Goal: Task Accomplishment & Management: Manage account settings

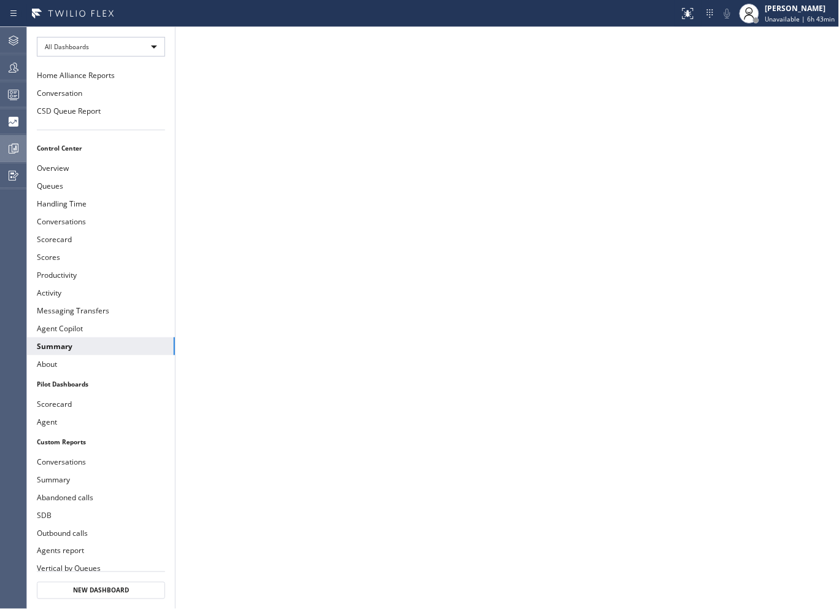
click at [7, 147] on icon at bounding box center [13, 148] width 15 height 15
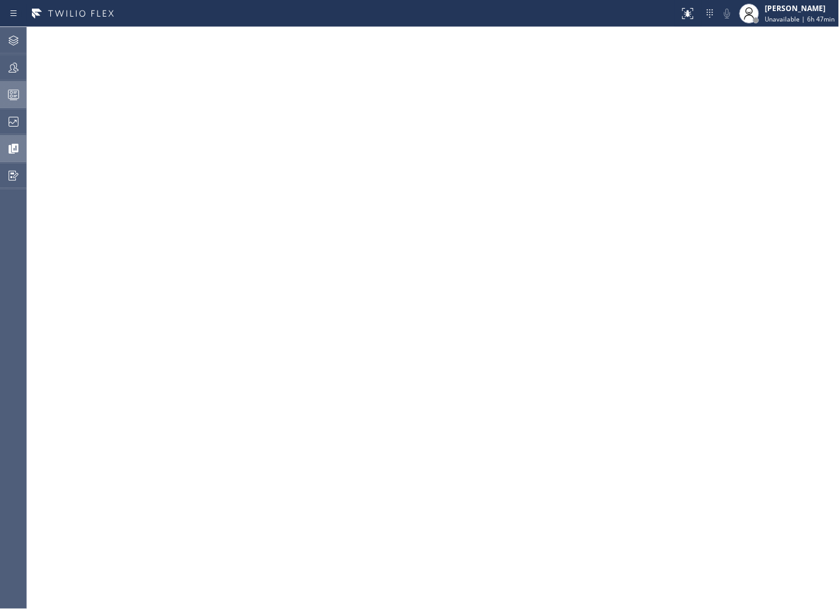
click at [16, 102] on div at bounding box center [13, 94] width 27 height 25
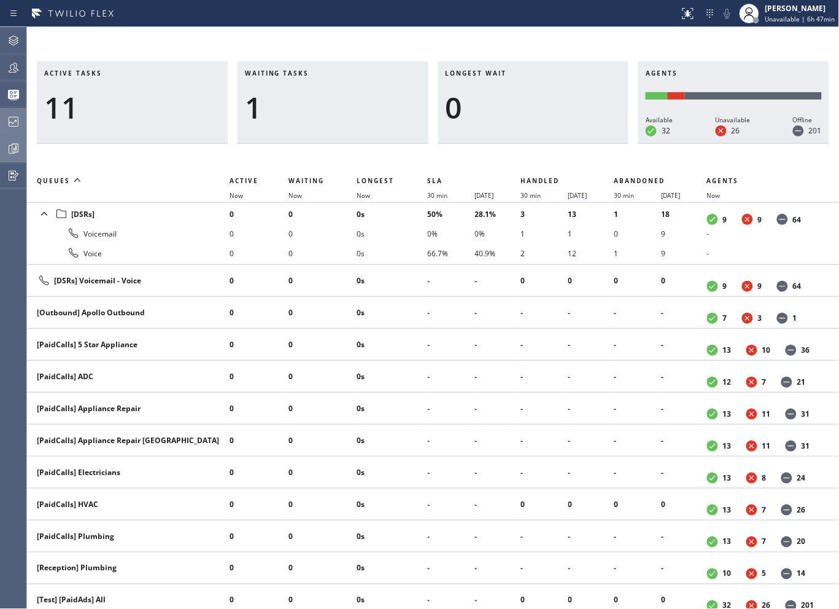
click at [18, 123] on icon at bounding box center [13, 121] width 15 height 15
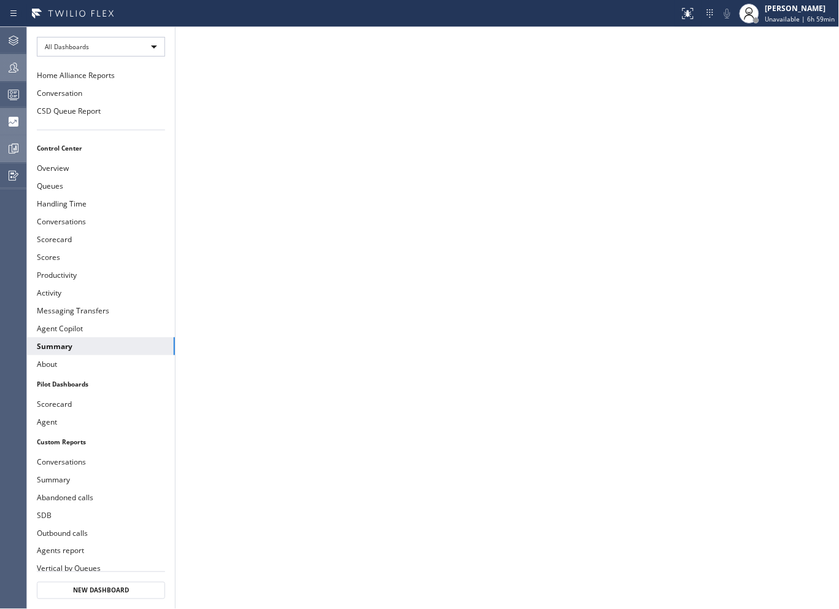
click at [6, 64] on icon at bounding box center [13, 67] width 15 height 15
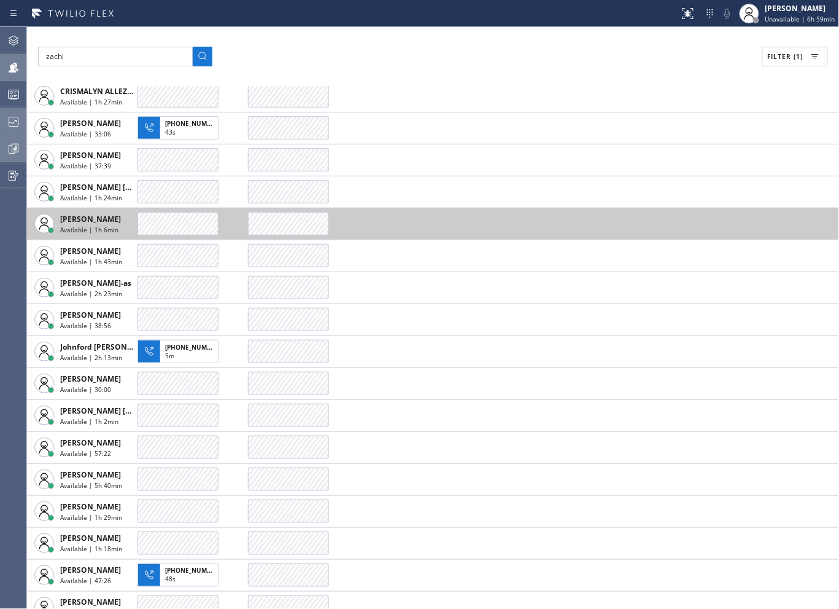
scroll to position [204, 0]
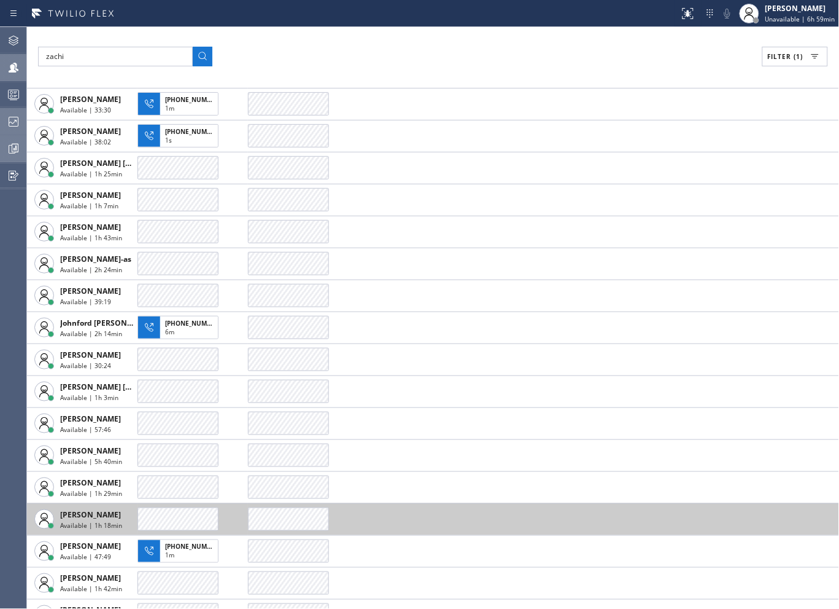
click at [103, 523] on span "Available | 1h 18min" at bounding box center [91, 525] width 62 height 9
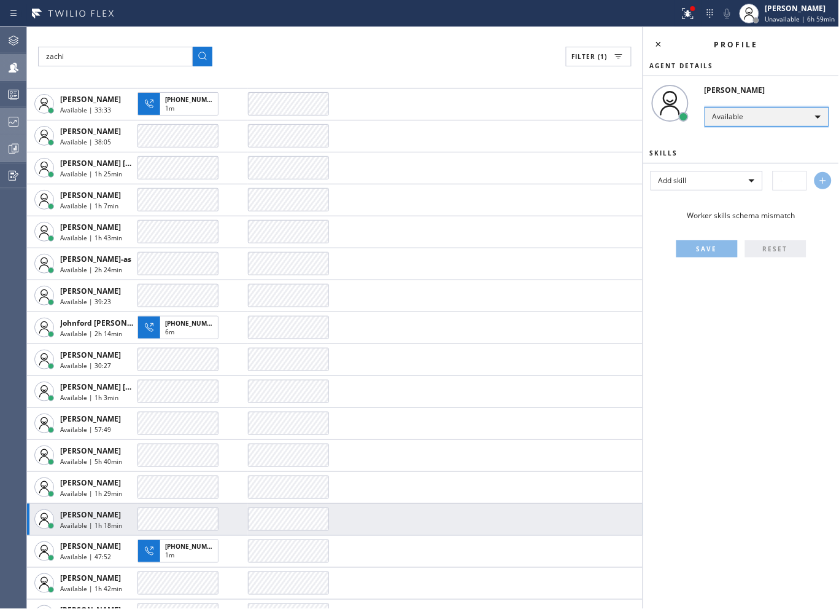
click at [817, 117] on div "Available" at bounding box center [767, 117] width 125 height 20
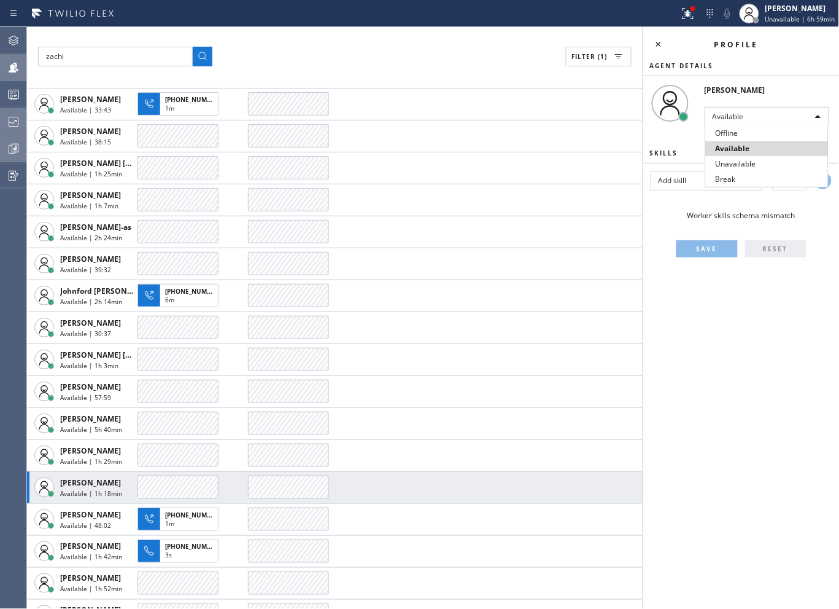
click at [673, 211] on div at bounding box center [419, 304] width 839 height 609
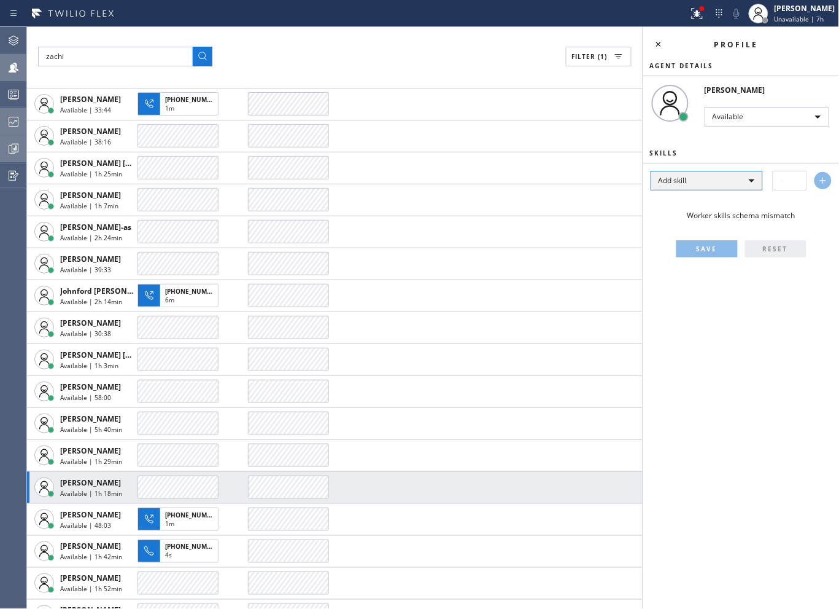
click at [749, 183] on div "Add skill" at bounding box center [707, 181] width 112 height 20
drag, startPoint x: 777, startPoint y: 209, endPoint x: 780, endPoint y: 203, distance: 7.7
click at [777, 209] on div at bounding box center [419, 304] width 839 height 609
click at [788, 17] on span "Unavailable | 7h" at bounding box center [800, 19] width 50 height 9
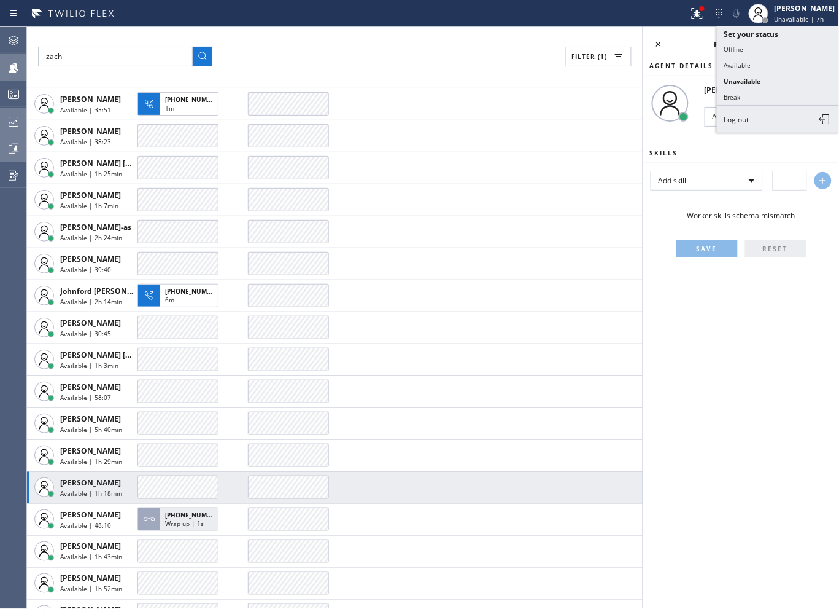
drag, startPoint x: 679, startPoint y: 145, endPoint x: 707, endPoint y: 150, distance: 28.8
click at [680, 145] on div "Profile Agent Details [PERSON_NAME] Available Skills Add skill Worker skills sc…" at bounding box center [742, 318] width 196 height 582
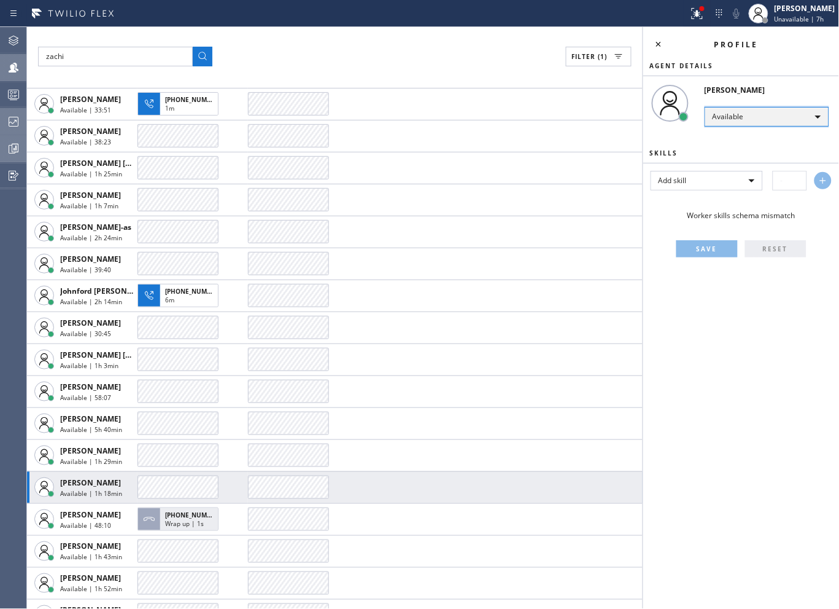
click at [769, 118] on div "Available" at bounding box center [767, 117] width 125 height 20
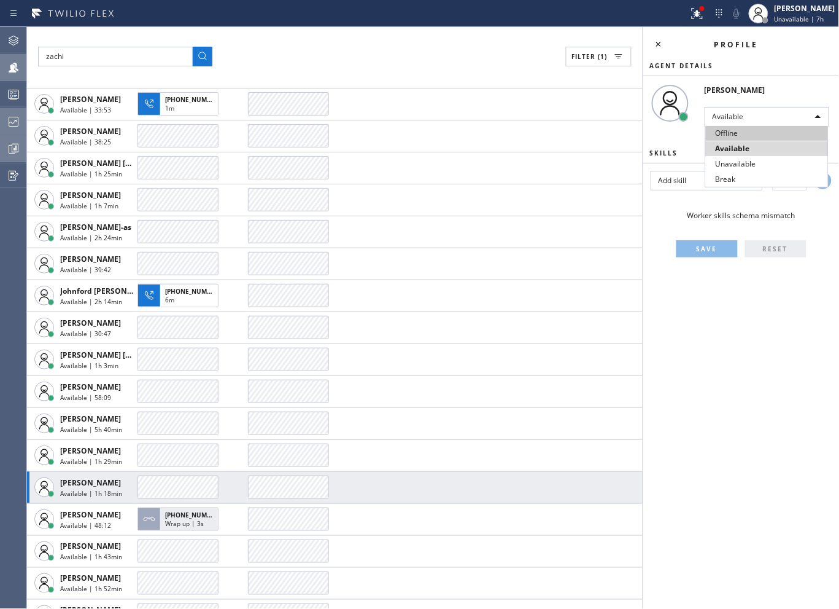
click at [726, 139] on li "Offline" at bounding box center [767, 133] width 122 height 15
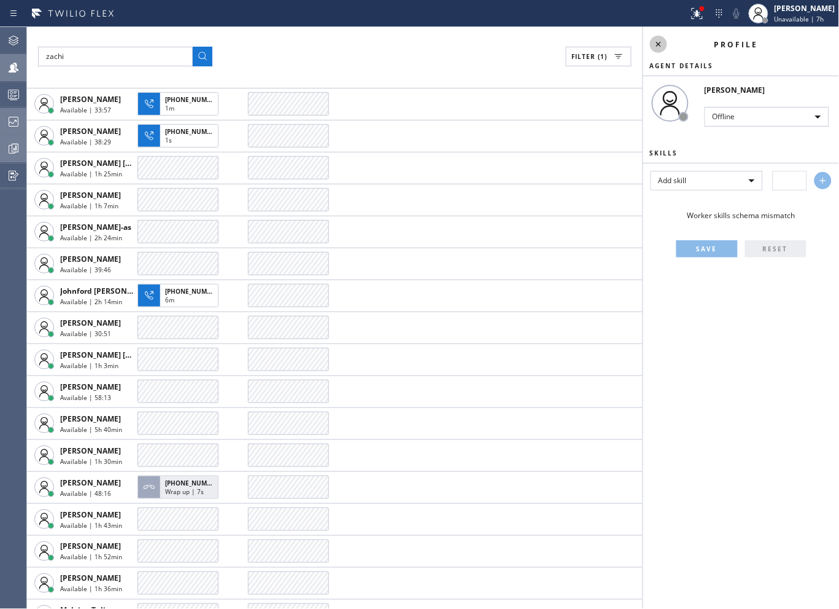
click at [664, 44] on icon at bounding box center [659, 44] width 15 height 15
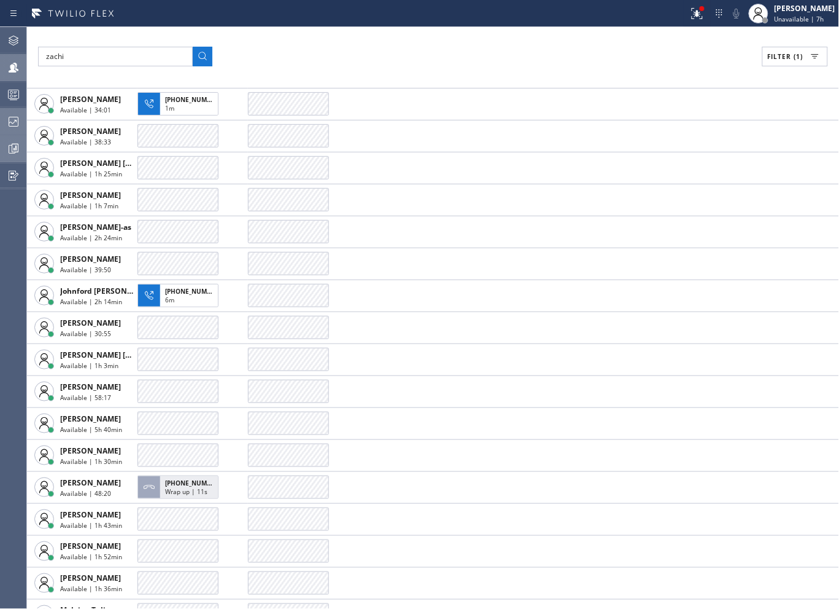
drag, startPoint x: 391, startPoint y: 57, endPoint x: 381, endPoint y: 56, distance: 10.5
click at [391, 56] on div "zachi Filter (1)" at bounding box center [433, 57] width 790 height 20
drag, startPoint x: 442, startPoint y: 39, endPoint x: 430, endPoint y: 44, distance: 12.4
click at [442, 39] on div "[PERSON_NAME] (1) AGENT CALLS OTHER TASKS [PERSON_NAME] Available | 1h 18min [P…" at bounding box center [433, 318] width 812 height 582
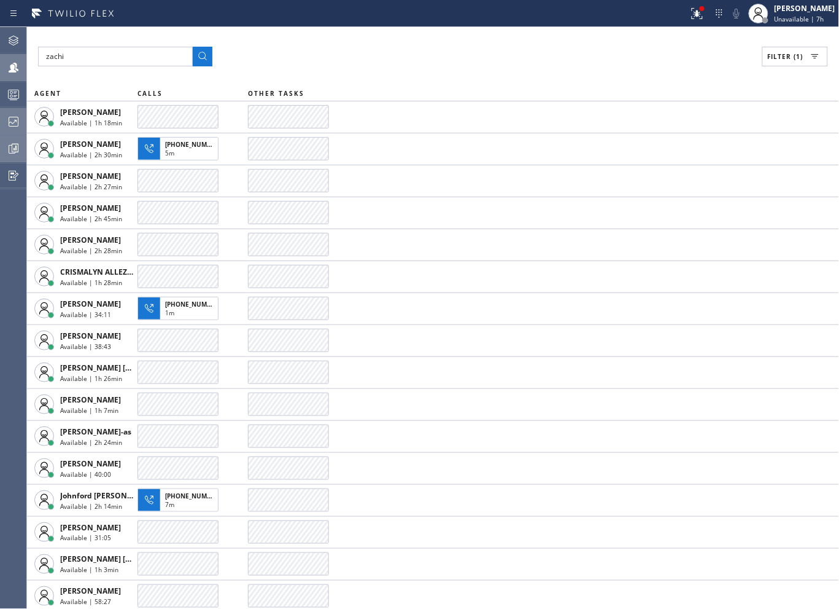
click at [801, 56] on span "Filter (1)" at bounding box center [786, 56] width 36 height 9
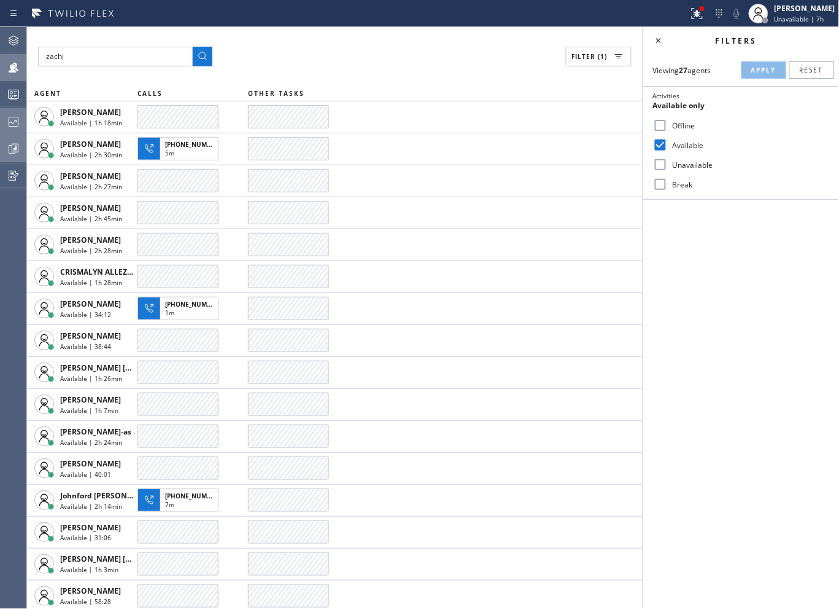
click at [680, 163] on label "Unavailable" at bounding box center [749, 165] width 162 height 10
click at [668, 163] on input "Unavailable" at bounding box center [660, 164] width 15 height 15
checkbox input "true"
click at [661, 146] on input "Available" at bounding box center [660, 145] width 15 height 15
click at [769, 76] on button "Apply" at bounding box center [764, 69] width 45 height 17
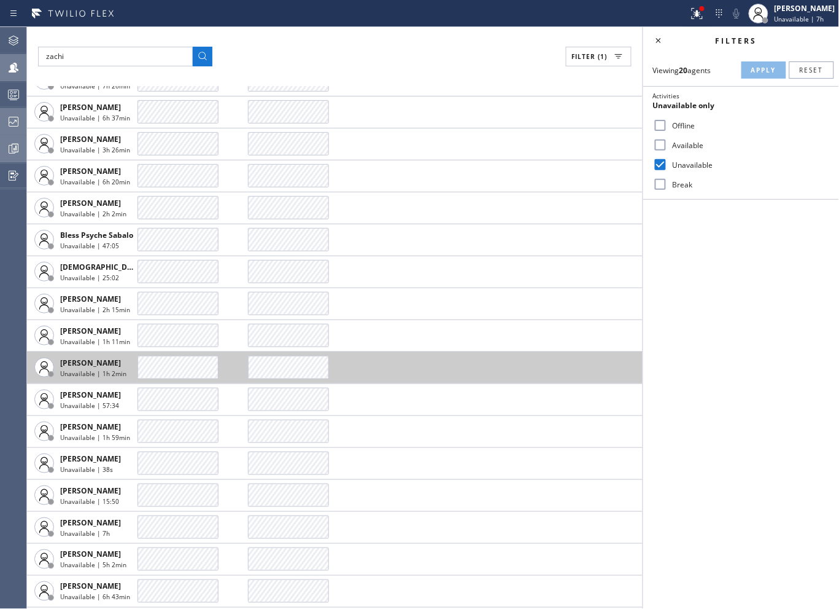
scroll to position [131, 0]
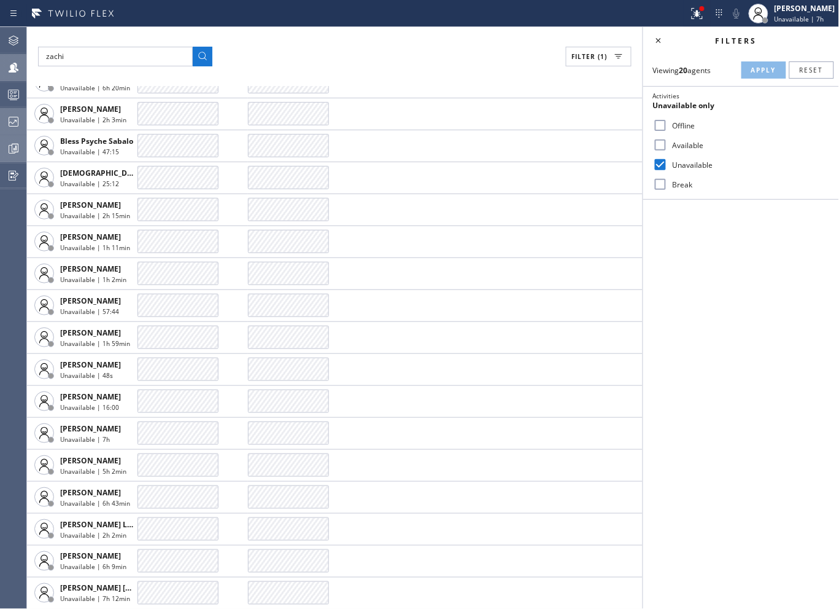
click at [664, 142] on input "Available" at bounding box center [660, 145] width 15 height 15
checkbox input "true"
click at [659, 160] on input "Unavailable" at bounding box center [660, 164] width 15 height 15
checkbox input "false"
drag, startPoint x: 763, startPoint y: 71, endPoint x: 655, endPoint y: 131, distance: 122.9
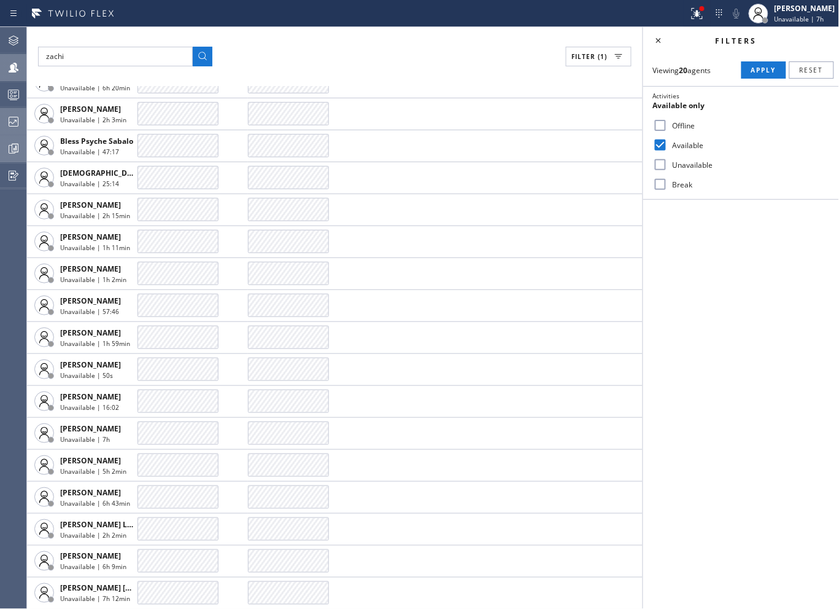
click at [762, 71] on span "Apply" at bounding box center [764, 70] width 25 height 9
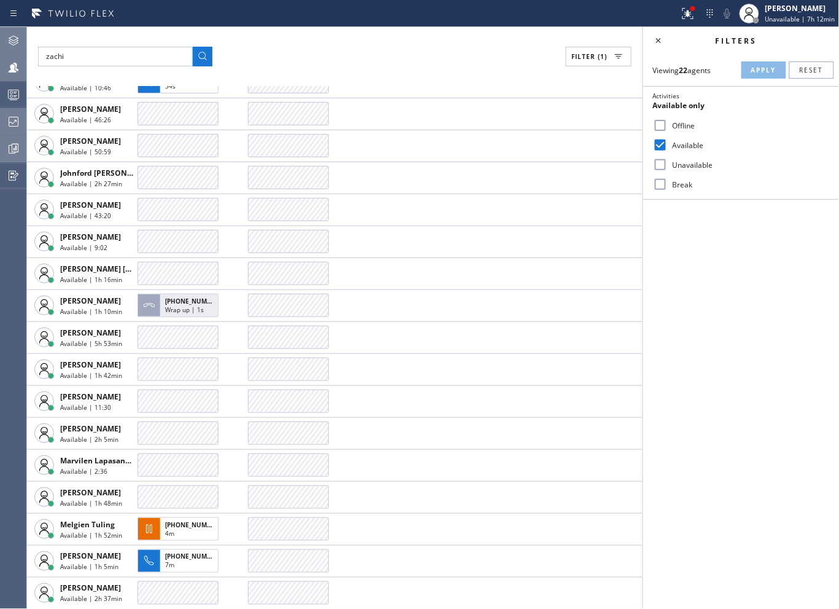
scroll to position [195, 0]
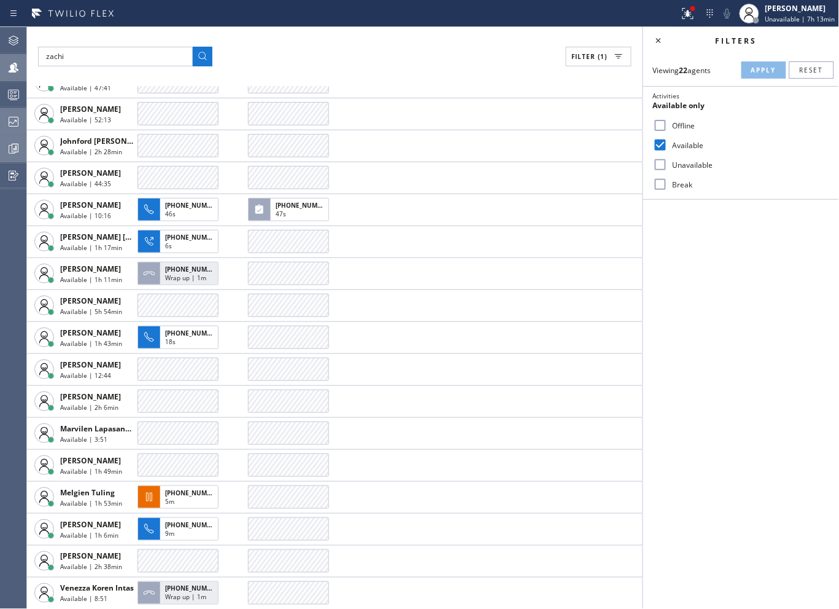
click at [451, 66] on div "zachi Filter (1)" at bounding box center [335, 57] width 594 height 20
click at [662, 43] on icon at bounding box center [659, 40] width 15 height 15
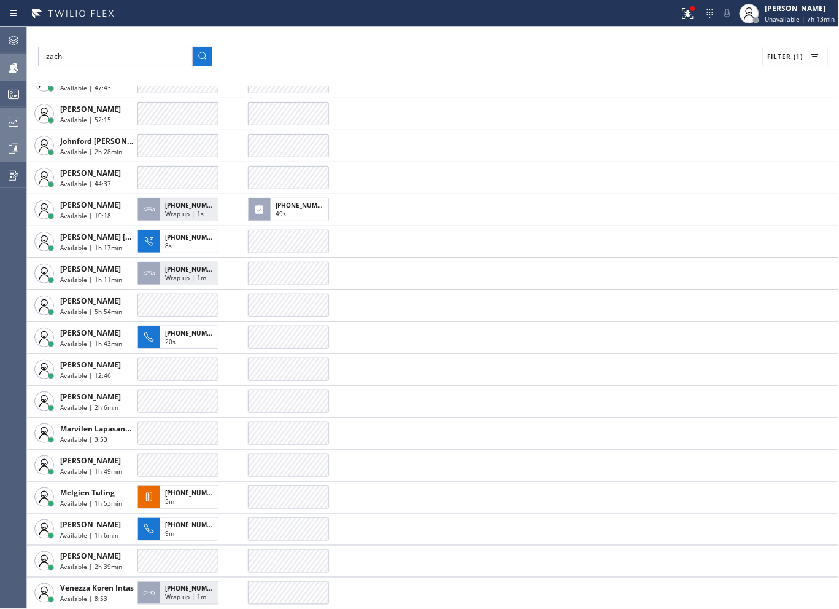
click at [7, 146] on icon at bounding box center [13, 148] width 15 height 15
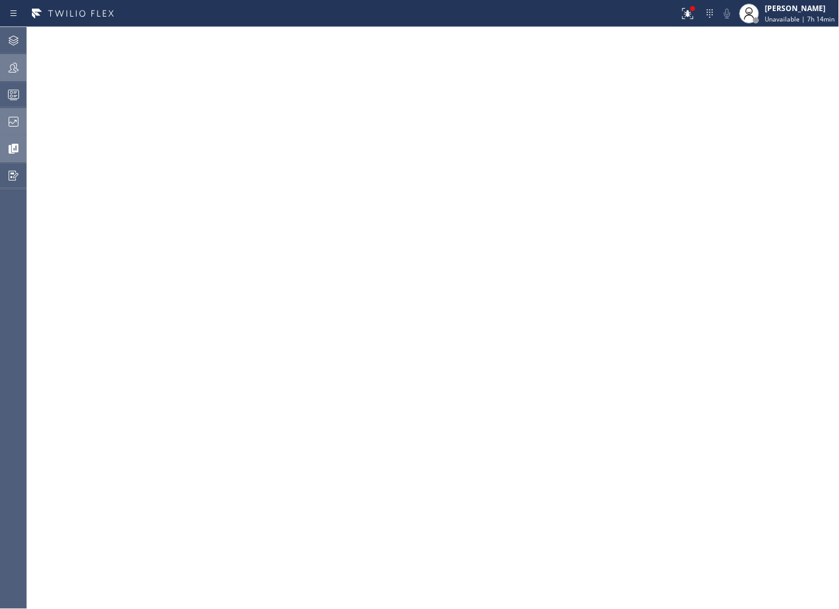
click at [17, 117] on icon at bounding box center [14, 122] width 10 height 10
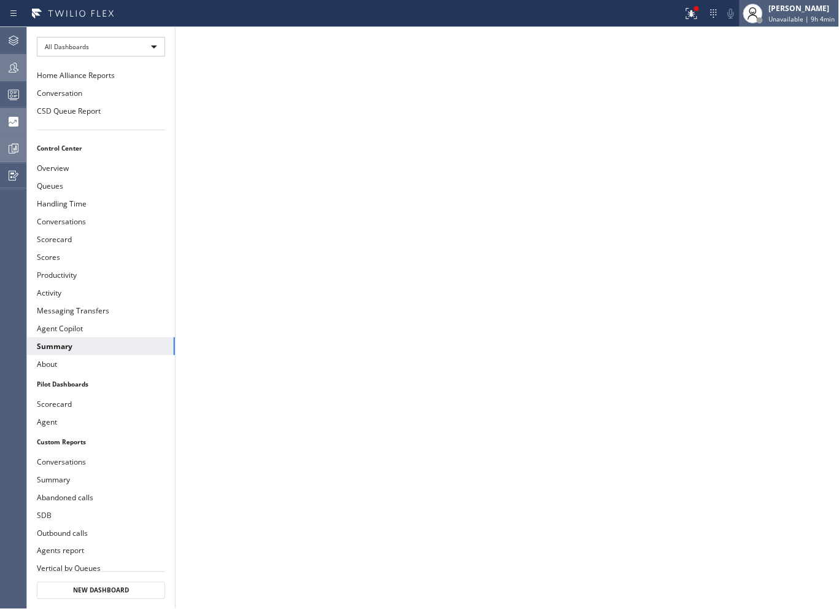
click at [815, 22] on span "Unavailable | 9h 4min" at bounding box center [802, 19] width 66 height 9
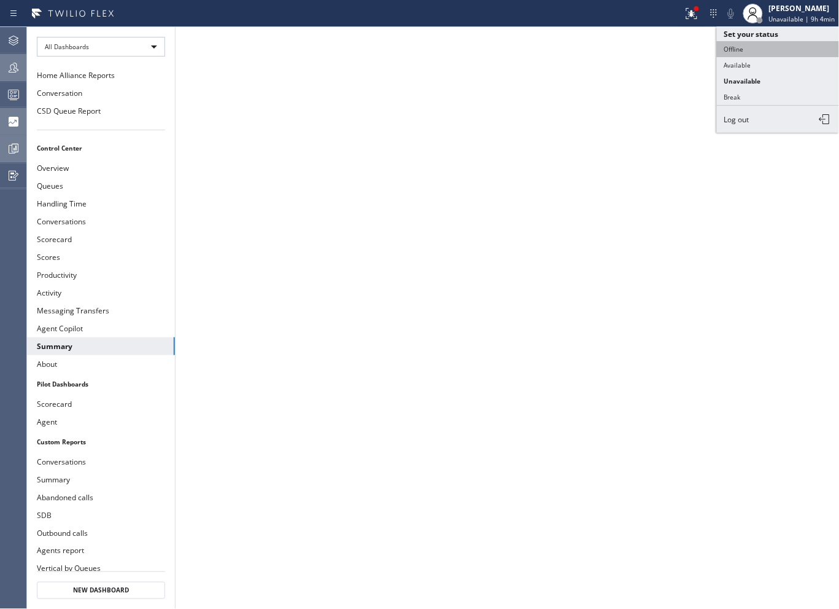
click at [744, 50] on button "Offline" at bounding box center [778, 49] width 123 height 16
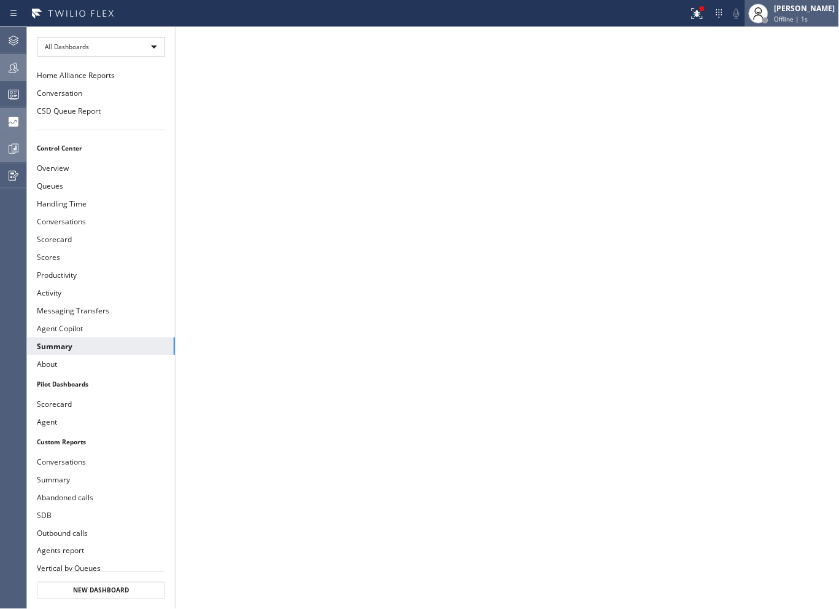
click at [784, 16] on span "Offline | 1s" at bounding box center [792, 19] width 34 height 9
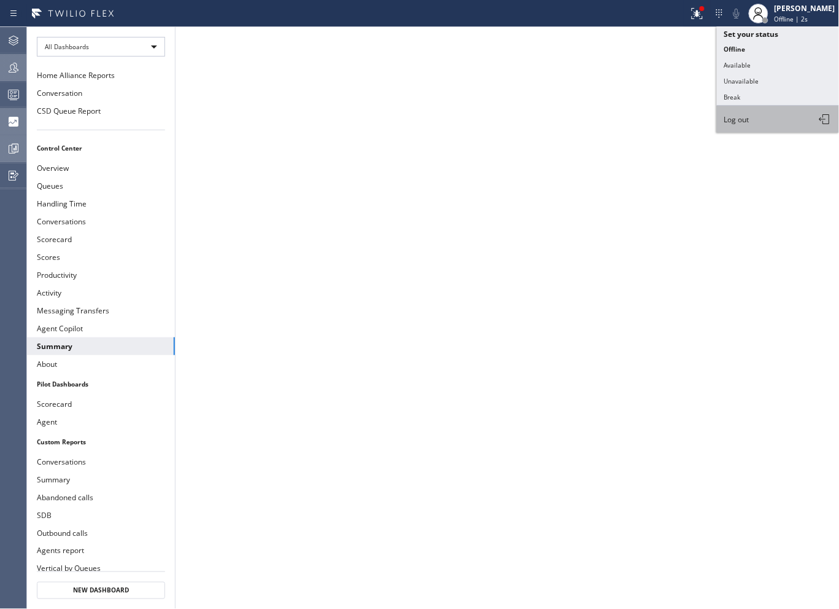
click at [757, 118] on button "Log out" at bounding box center [778, 119] width 123 height 27
